Goal: Navigation & Orientation: Find specific page/section

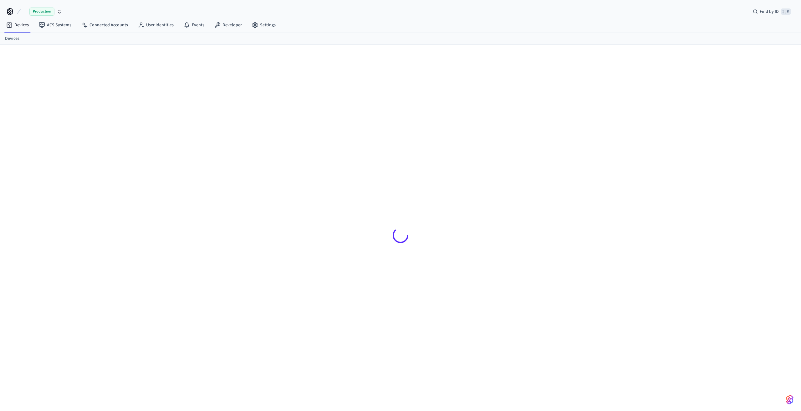
scroll to position [6, 0]
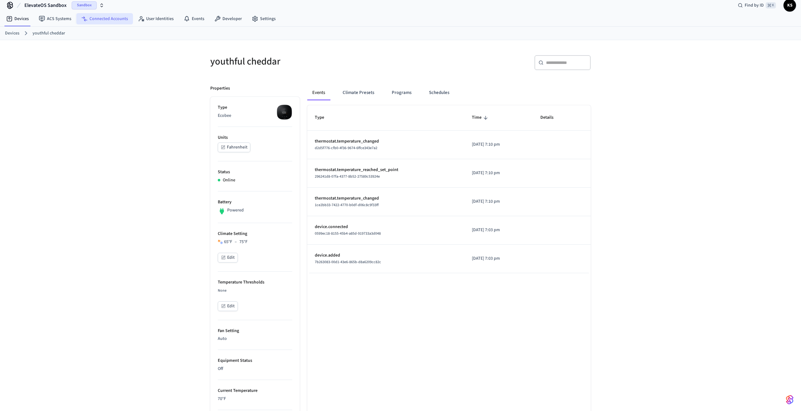
click at [103, 22] on link "Connected Accounts" at bounding box center [104, 18] width 57 height 11
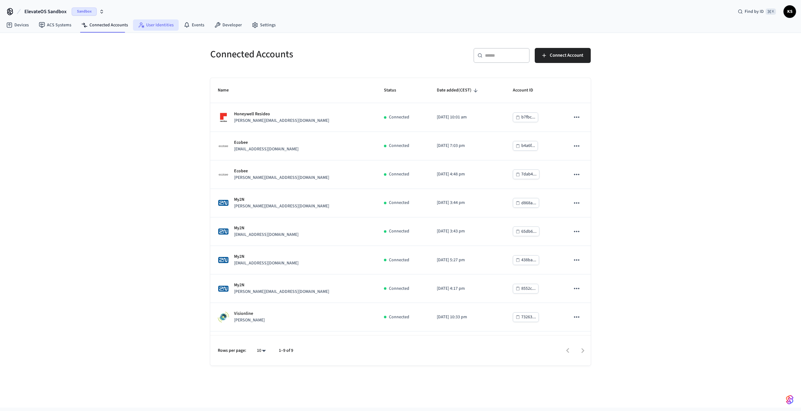
click at [167, 27] on link "User Identities" at bounding box center [156, 24] width 46 height 11
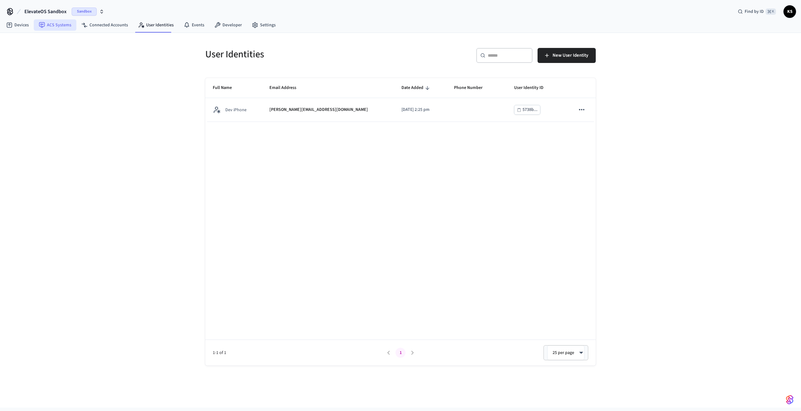
click at [60, 27] on link "ACS Systems" at bounding box center [55, 24] width 43 height 11
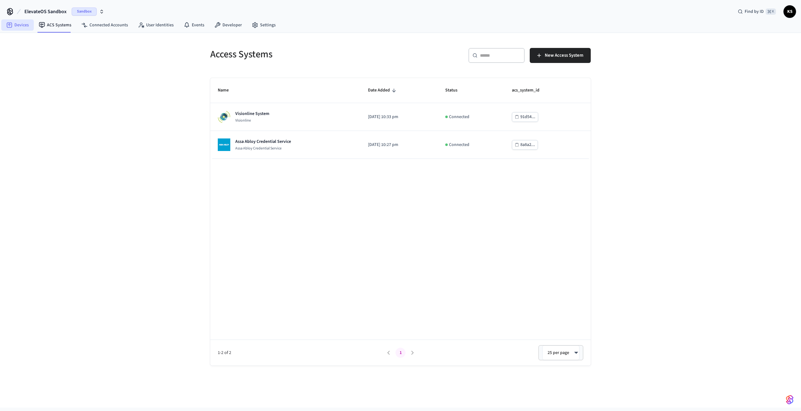
click at [22, 25] on link "Devices" at bounding box center [17, 24] width 33 height 11
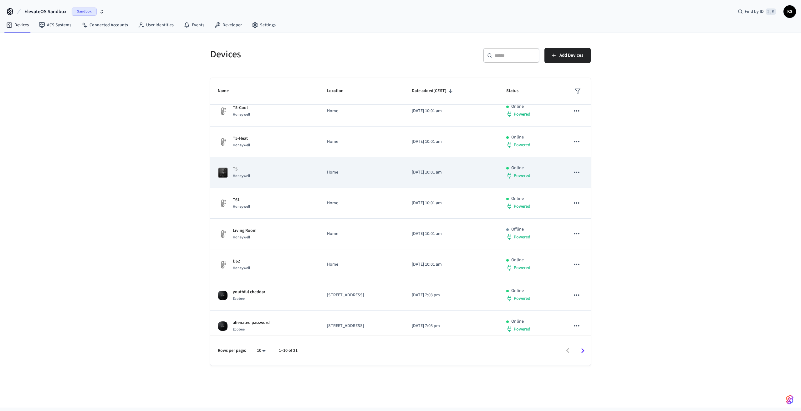
scroll to position [76, 0]
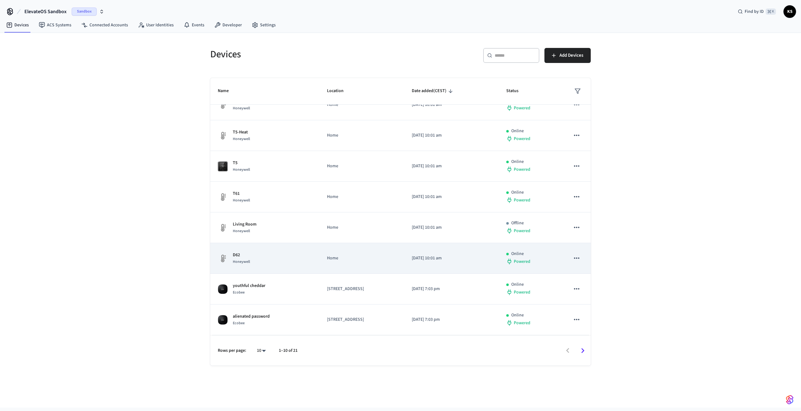
click at [340, 258] on p "Home" at bounding box center [362, 258] width 70 height 7
